Goal: Ask a question: Seek information or help from site administrators or community

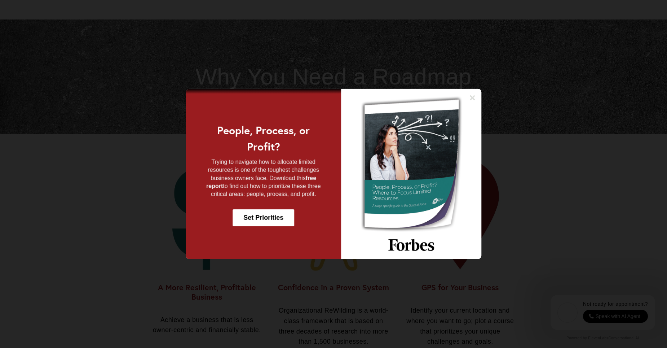
scroll to position [469, 0]
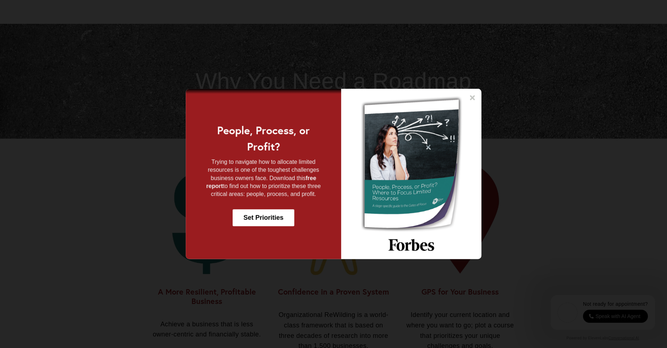
click at [472, 96] on icon at bounding box center [472, 97] width 5 height 5
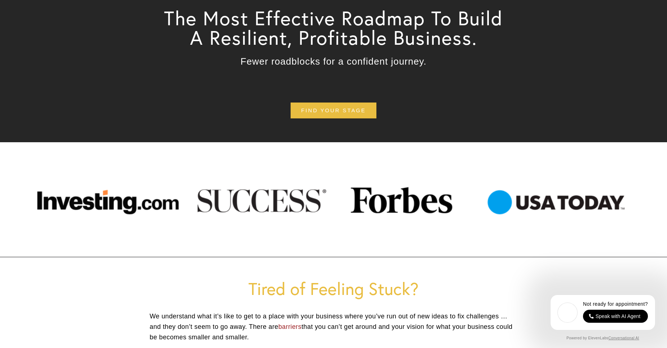
scroll to position [0, 0]
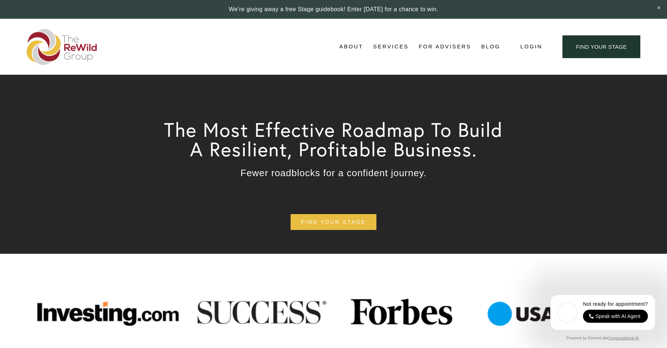
click at [347, 47] on span "About" at bounding box center [351, 47] width 24 height 10
click at [0, 0] on span "Adviser Network" at bounding box center [0, 0] width 0 height 0
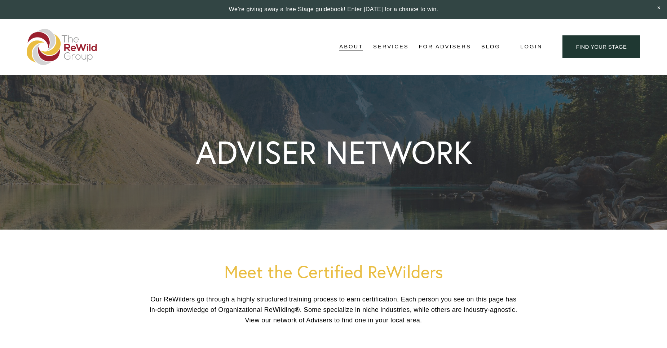
click at [0, 0] on span "Stages of Growth" at bounding box center [0, 0] width 0 height 0
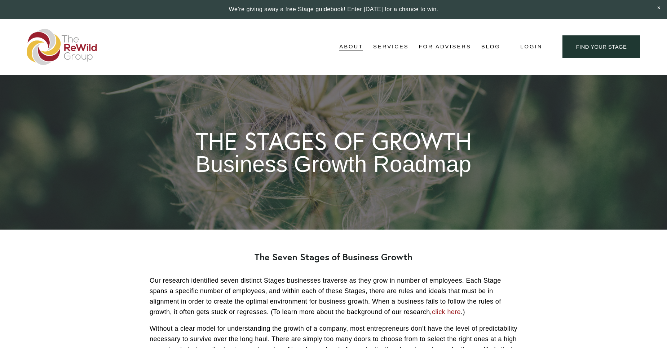
click at [0, 0] on span "[PERSON_NAME], Founder" at bounding box center [0, 0] width 0 height 0
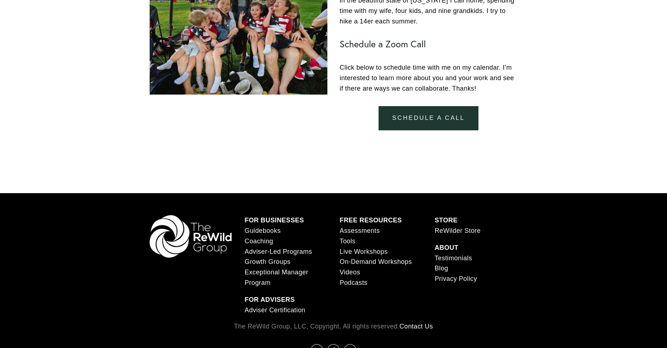
scroll to position [721, 0]
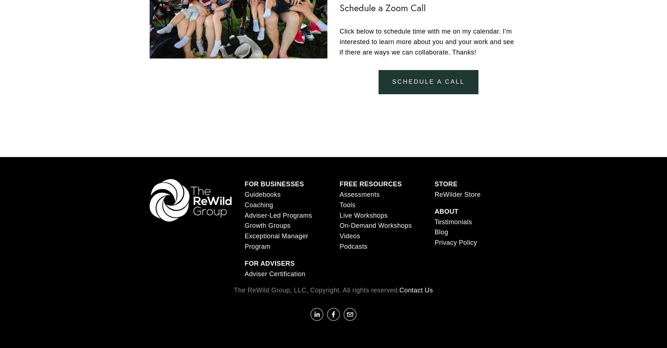
click at [456, 194] on link "ReWilder Store" at bounding box center [457, 194] width 46 height 10
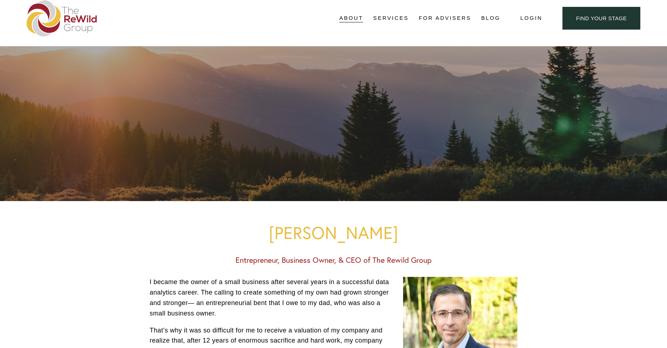
scroll to position [0, 0]
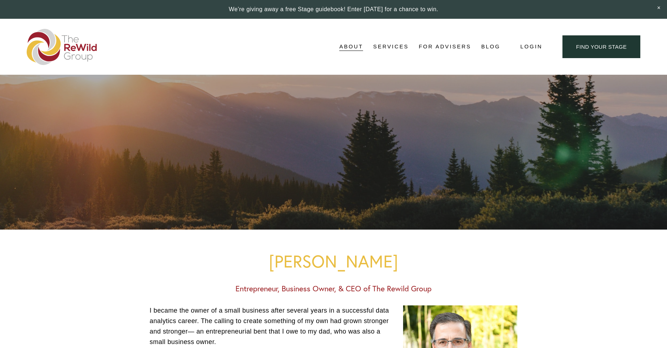
click at [0, 0] on span "Business Coaching" at bounding box center [0, 0] width 0 height 0
click at [0, 0] on span "Adviser-Led" at bounding box center [0, 0] width 0 height 0
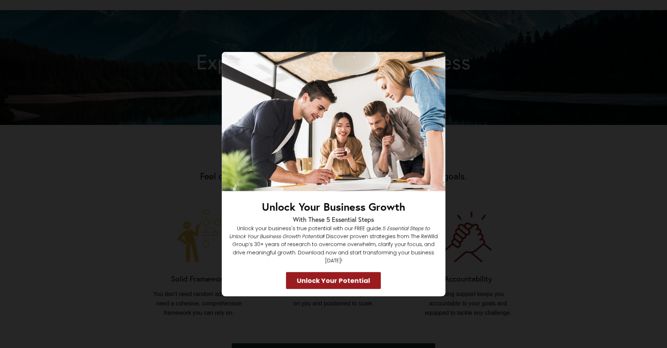
scroll to position [397, 0]
click at [162, 128] on div "Unlock Your Business Growth With These 5 Essential Steps Unlock your business's…" at bounding box center [333, 174] width 619 height 244
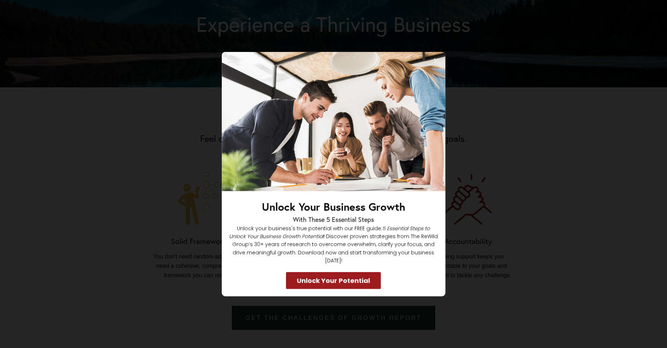
scroll to position [433, 0]
click at [442, 59] on img at bounding box center [334, 121] width 224 height 139
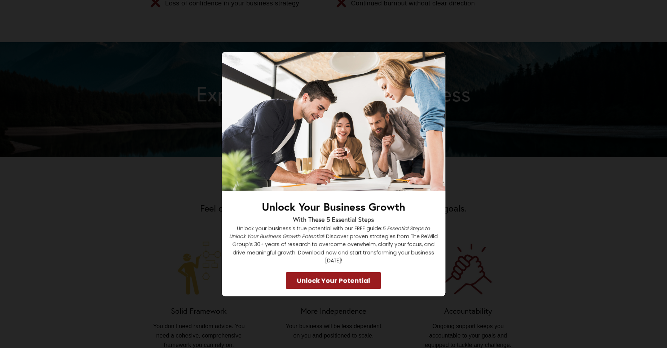
scroll to position [361, 0]
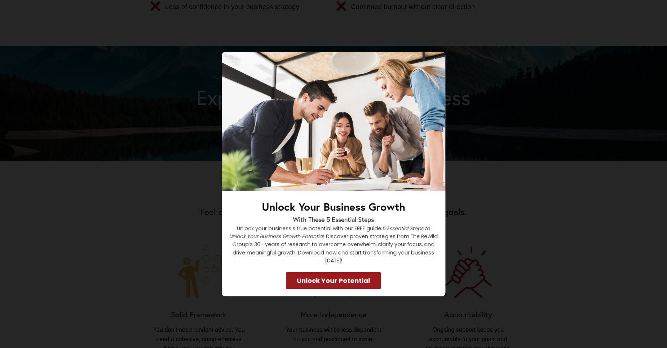
click at [480, 97] on div "Unlock Your Business Growth With These 5 Essential Steps Unlock your business's…" at bounding box center [333, 174] width 619 height 244
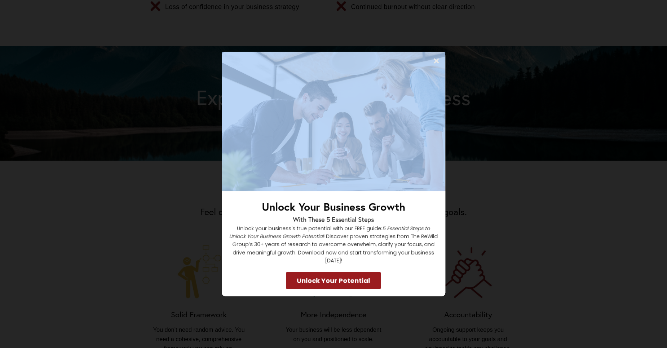
click at [480, 97] on div "Unlock Your Business Growth With These 5 Essential Steps Unlock your business's…" at bounding box center [333, 174] width 619 height 244
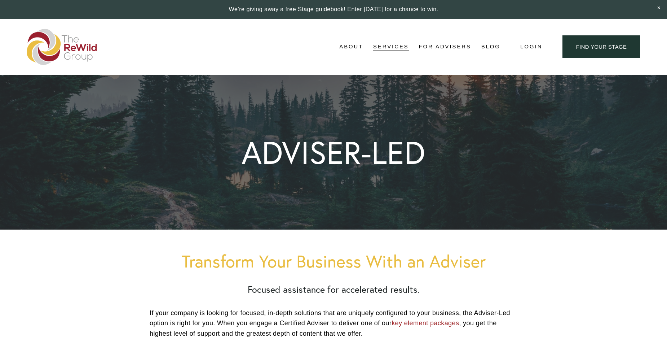
click at [0, 0] on span "Business Coaching" at bounding box center [0, 0] width 0 height 0
click at [0, 0] on span "Free Resources" at bounding box center [0, 0] width 0 height 0
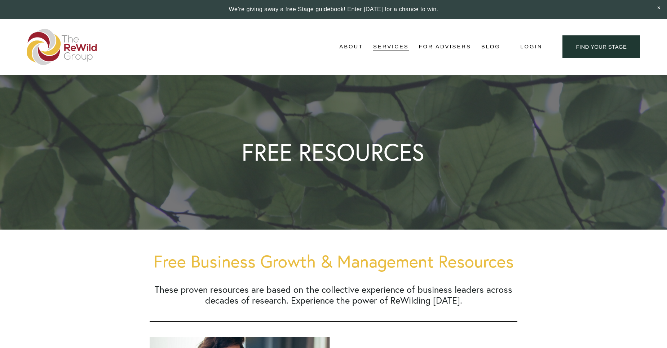
click at [436, 47] on link "For Advisers" at bounding box center [445, 46] width 52 height 11
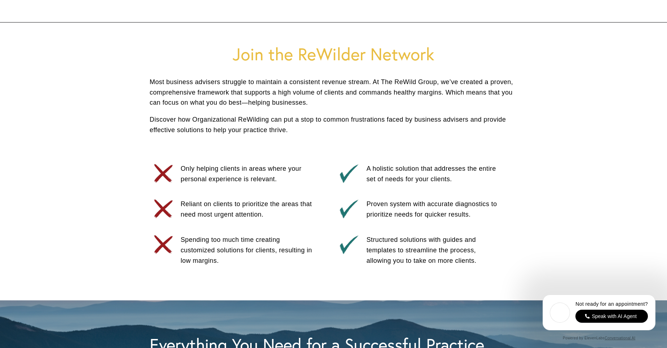
scroll to position [361, 0]
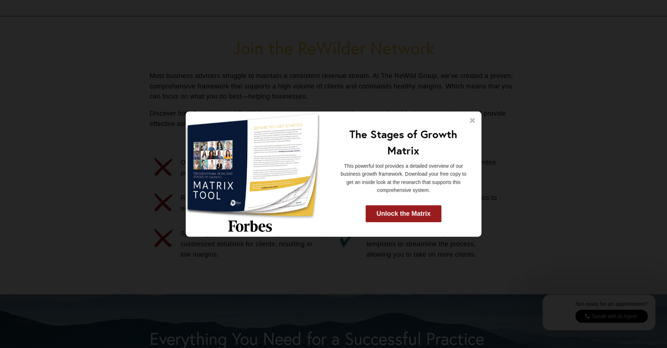
click at [475, 122] on icon at bounding box center [472, 120] width 7 height 7
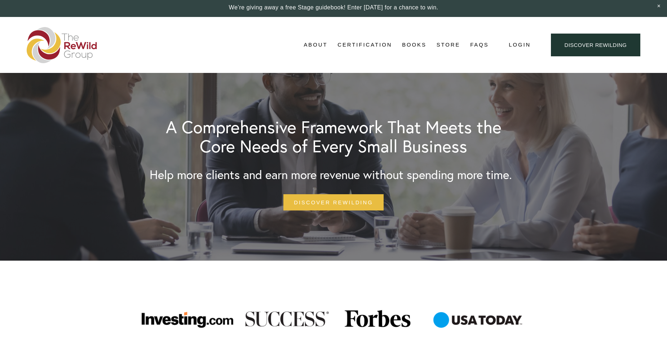
scroll to position [0, 0]
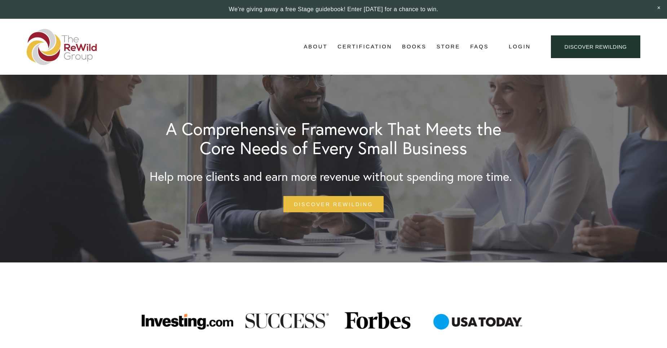
click at [416, 45] on link "Books" at bounding box center [414, 46] width 25 height 11
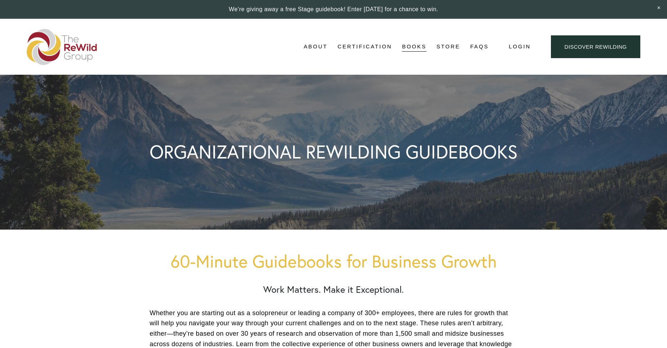
click at [474, 48] on link "FAQs" at bounding box center [479, 46] width 19 height 11
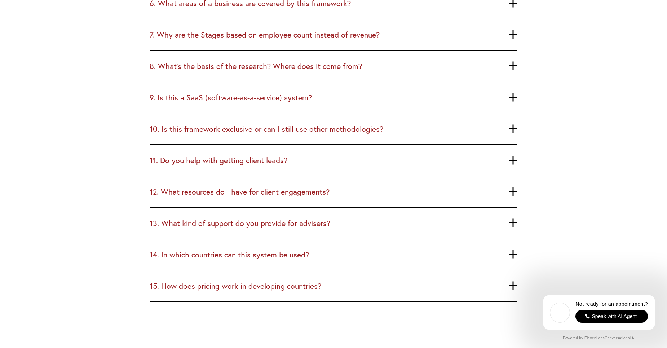
scroll to position [505, 0]
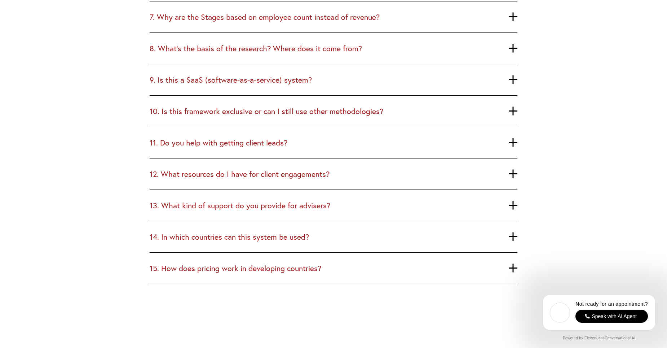
click at [241, 145] on span "11. Do you help with getting client leads?" at bounding box center [329, 142] width 359 height 9
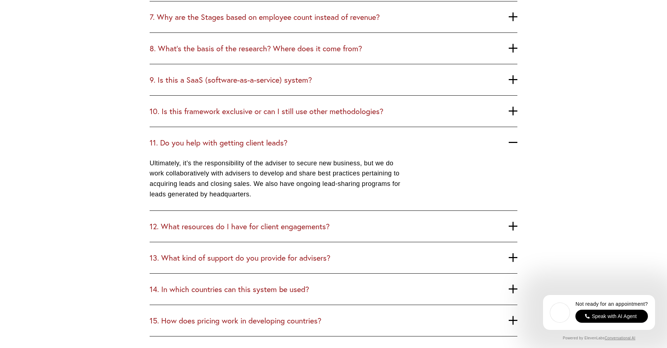
click at [239, 225] on span "12. What resources do I have for client engagements?" at bounding box center [329, 225] width 359 height 9
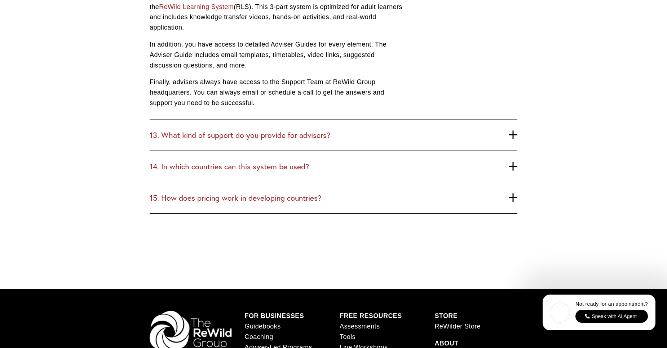
scroll to position [757, 0]
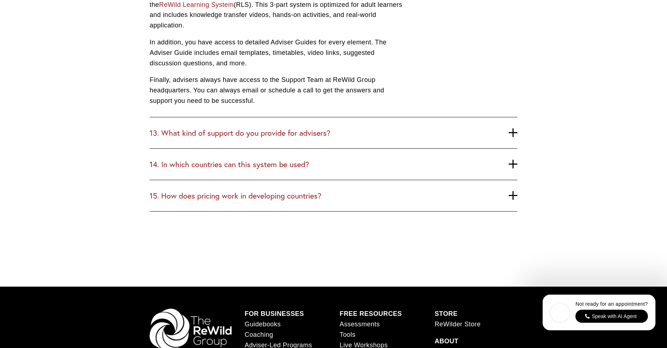
click at [244, 136] on span "13. What kind of support do you provide for advisers?" at bounding box center [329, 132] width 359 height 9
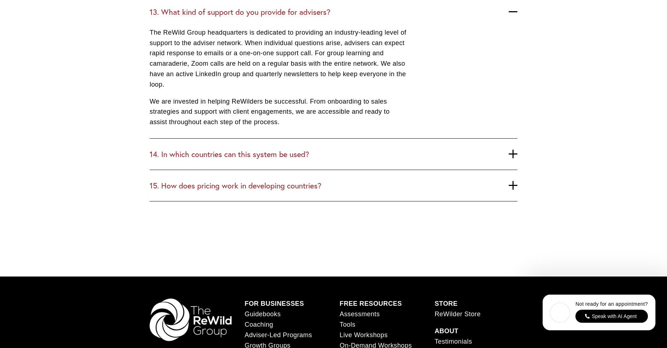
scroll to position [865, 0]
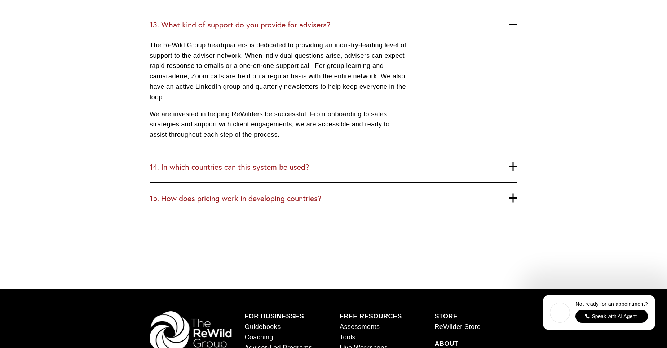
click at [243, 199] on span "15. How does pricing work in developing countries?" at bounding box center [329, 197] width 359 height 9
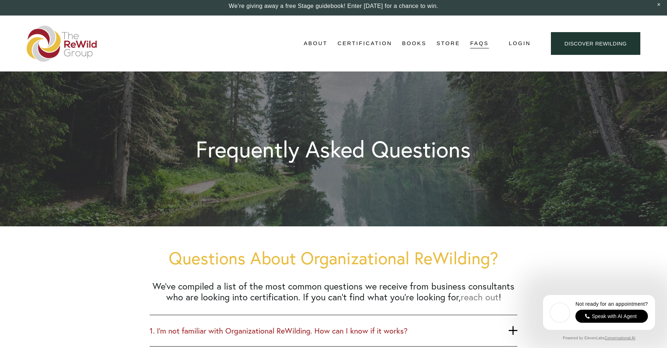
scroll to position [0, 0]
